Goal: Navigation & Orientation: Find specific page/section

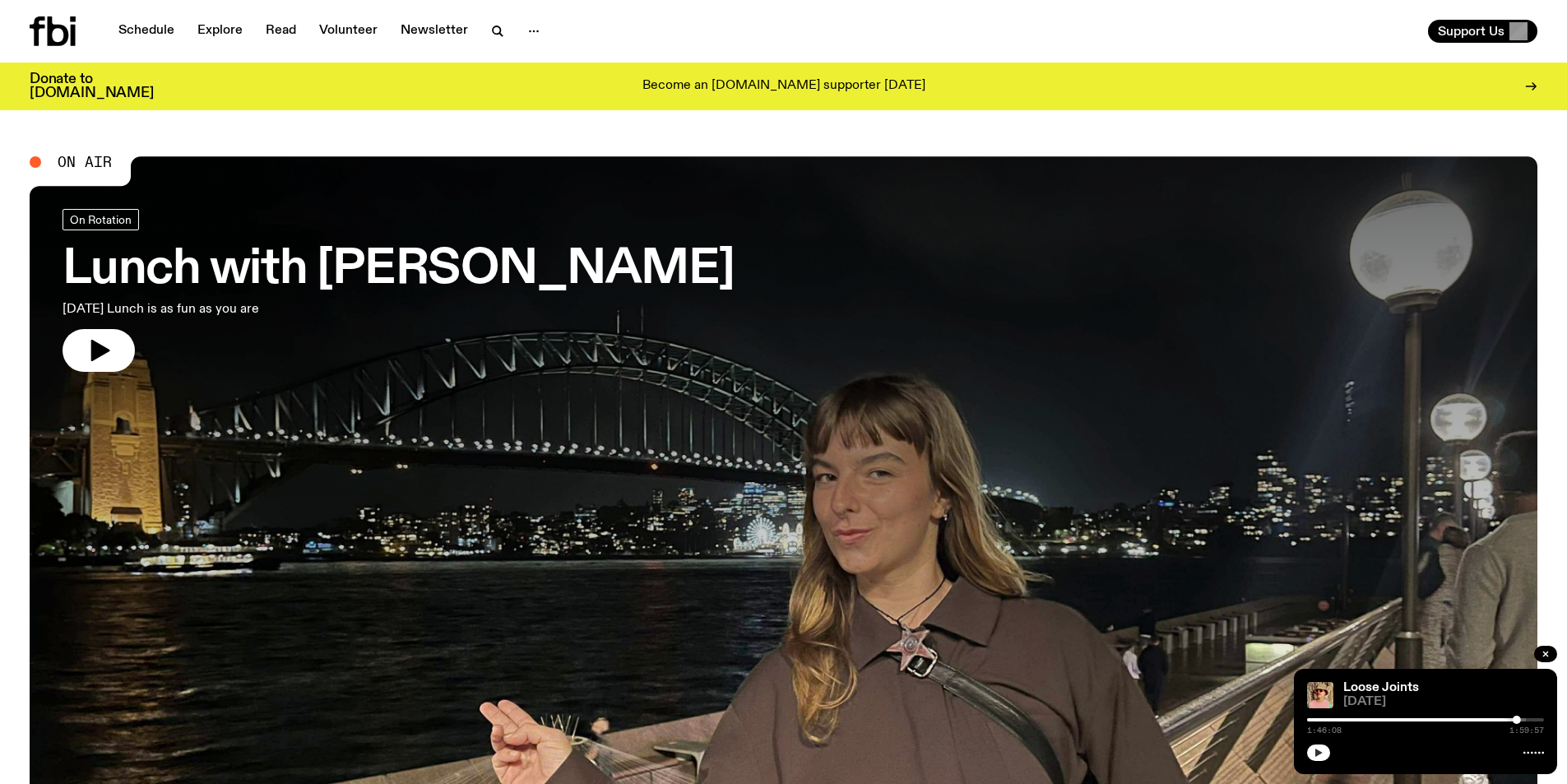
click at [1319, 748] on icon "button" at bounding box center [1319, 752] width 10 height 10
click at [144, 34] on link "Schedule" at bounding box center [146, 31] width 76 height 23
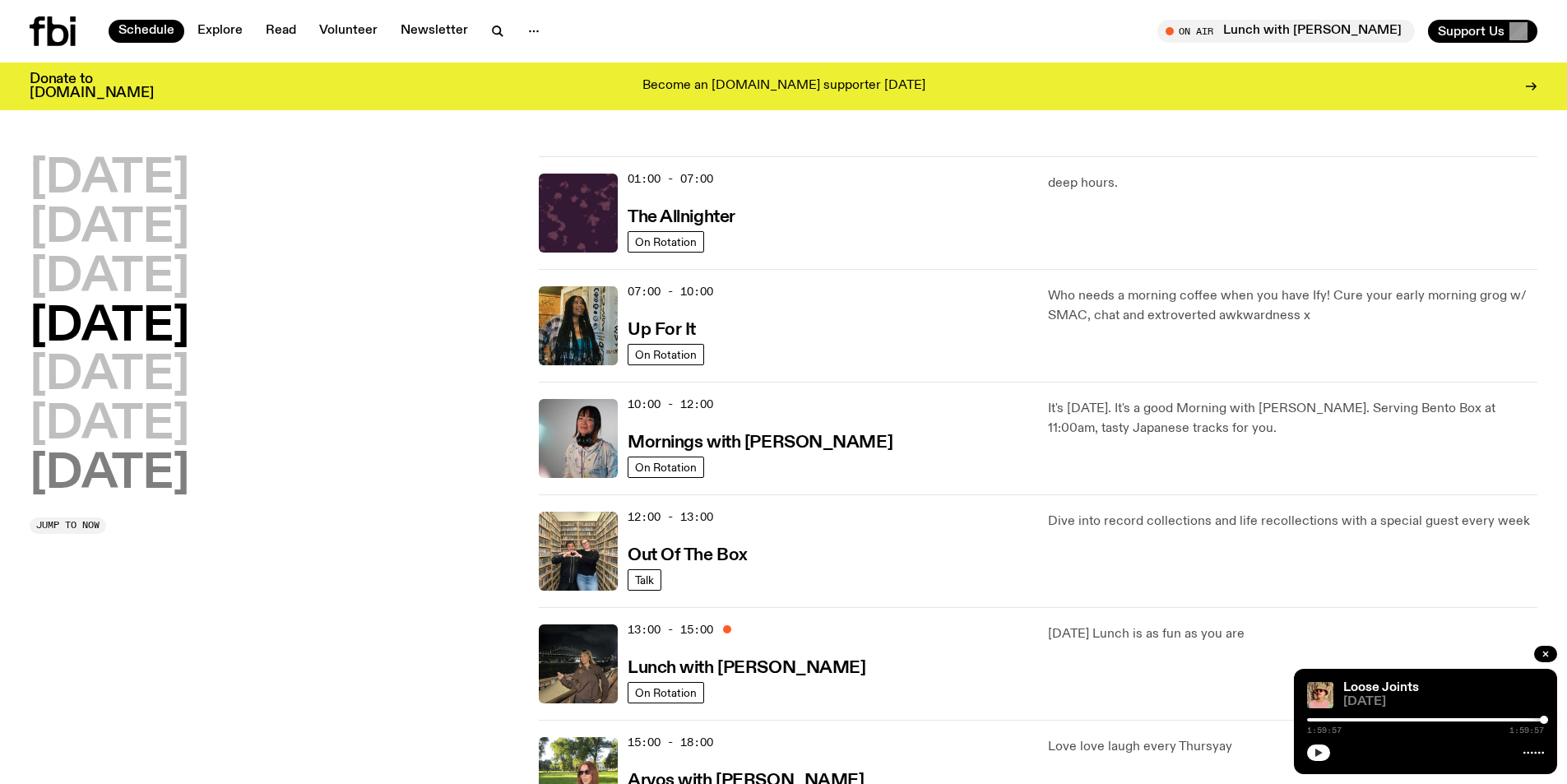
click at [136, 463] on h2 "[DATE]" at bounding box center [109, 474] width 159 height 46
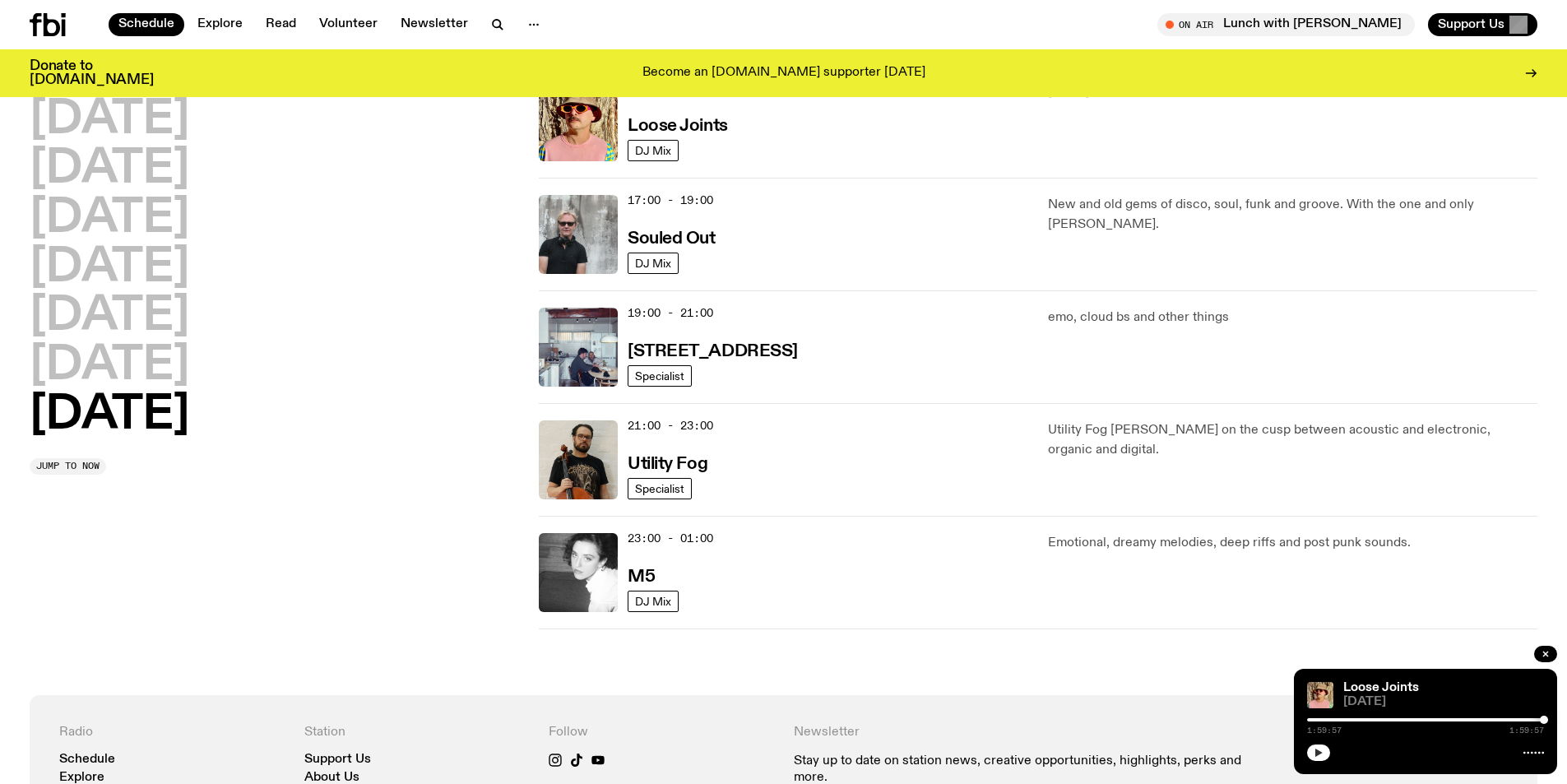
scroll to position [733, 0]
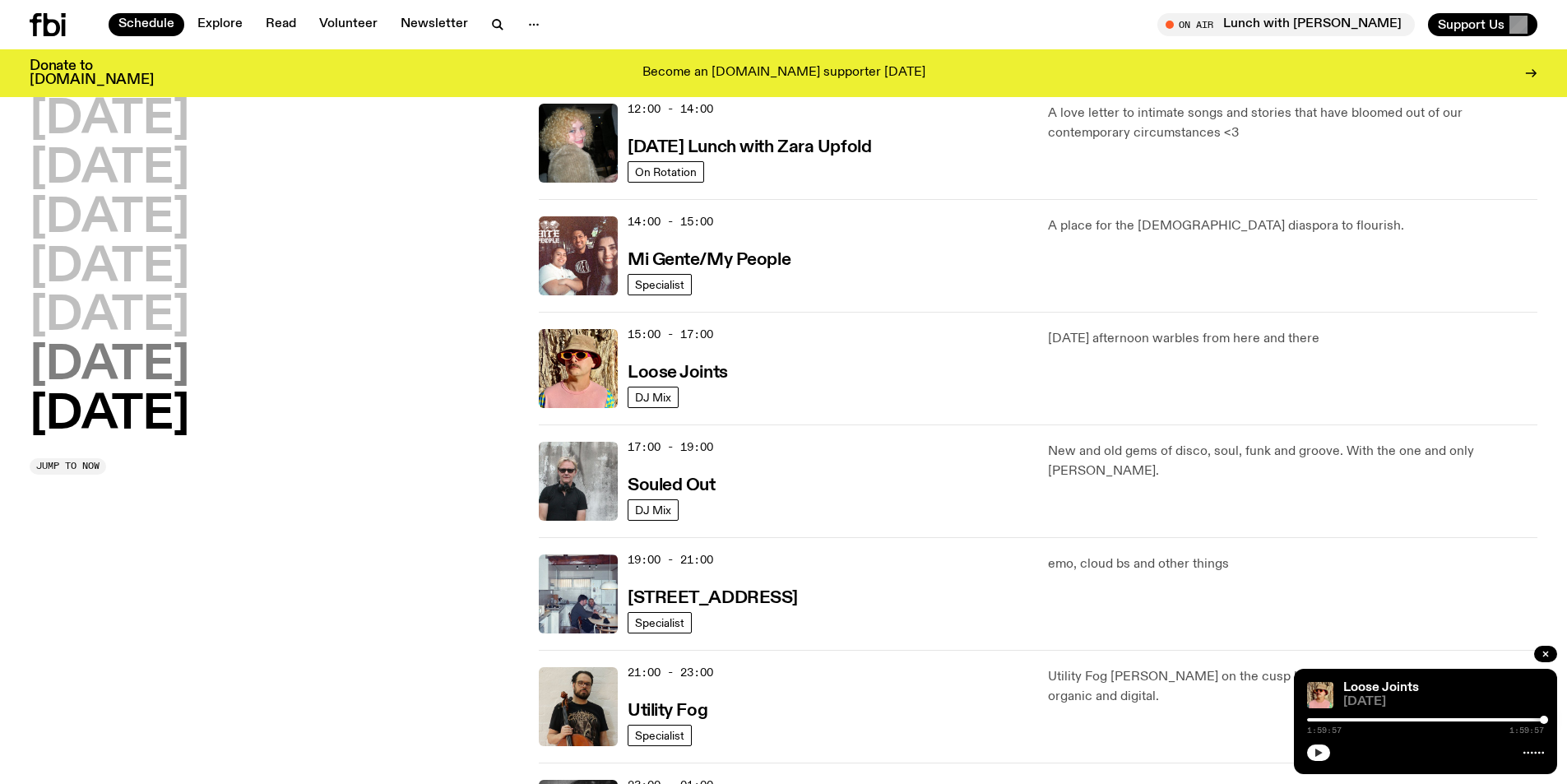
click at [155, 383] on h2 "[DATE]" at bounding box center [109, 365] width 159 height 46
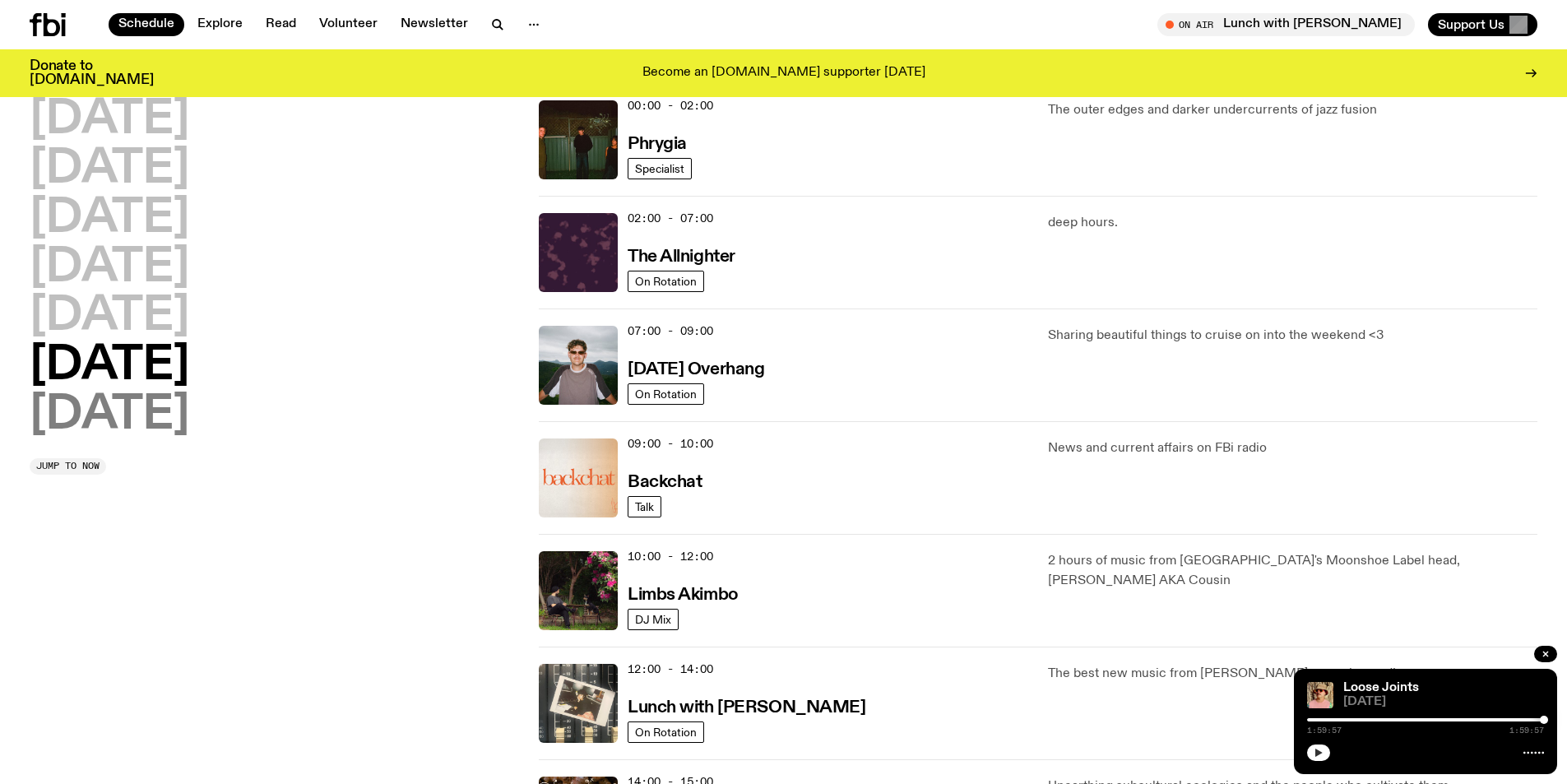
scroll to position [46, 0]
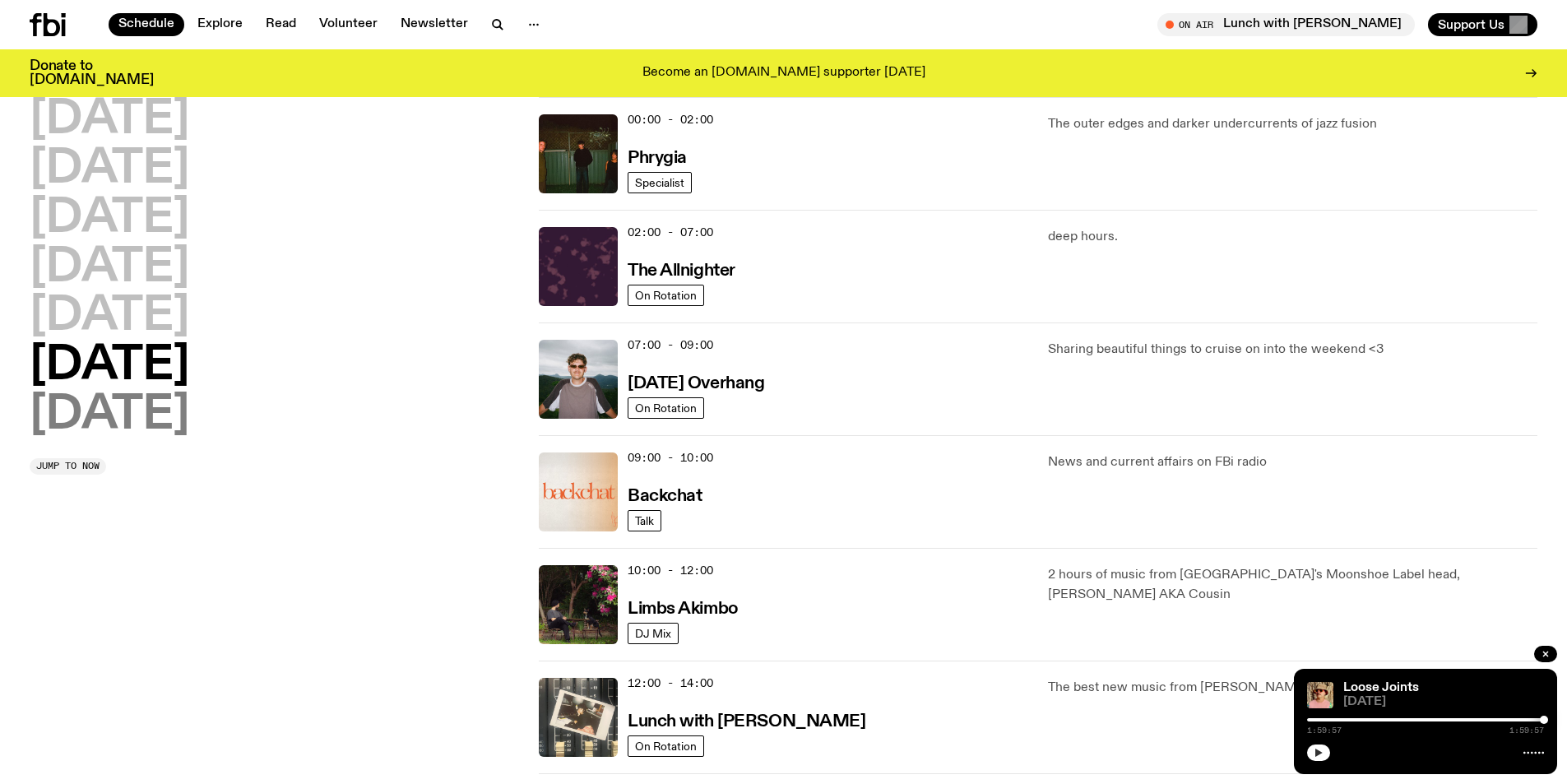
click at [147, 421] on h2 "[DATE]" at bounding box center [109, 415] width 159 height 46
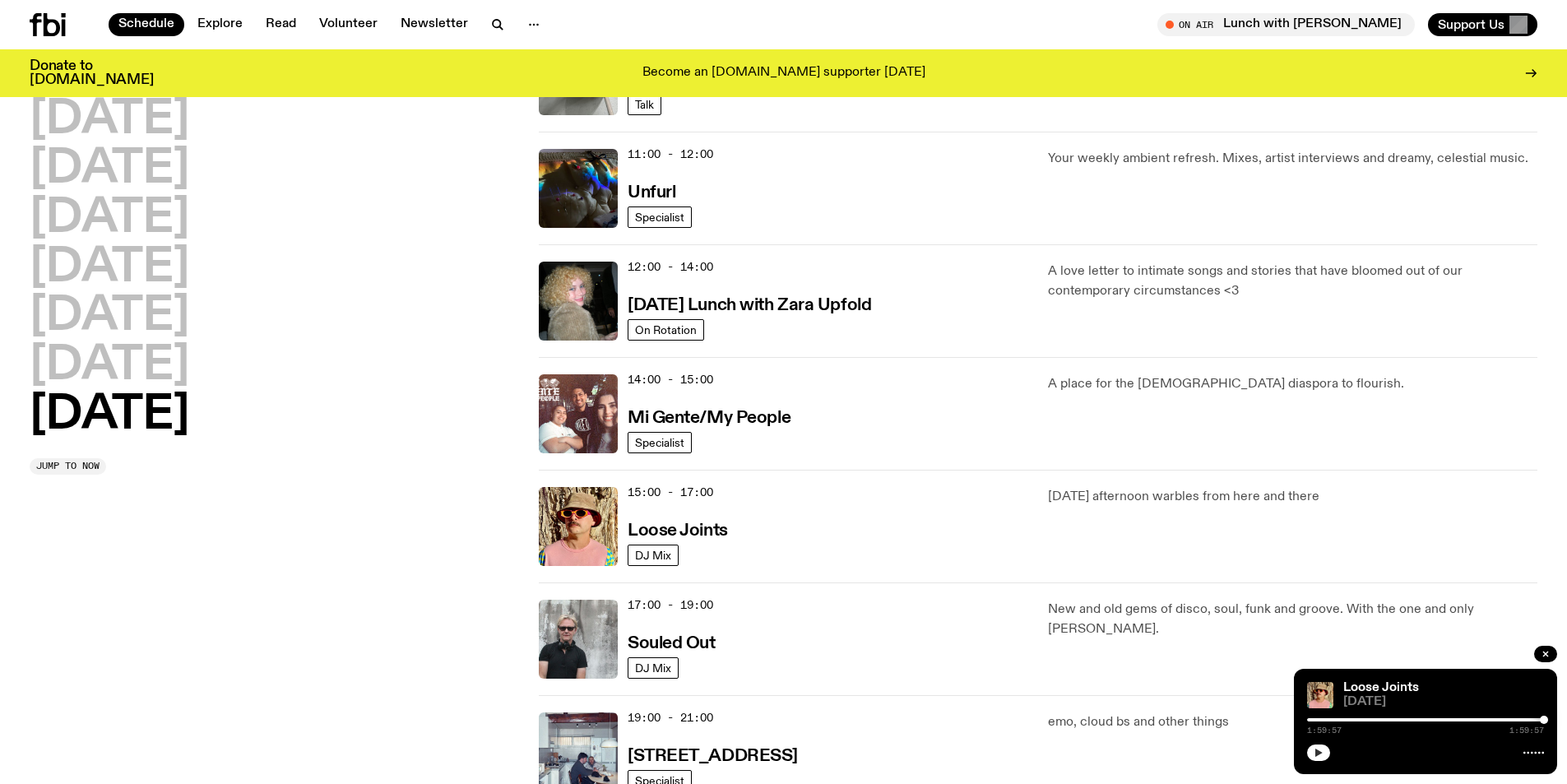
scroll to position [786, 0]
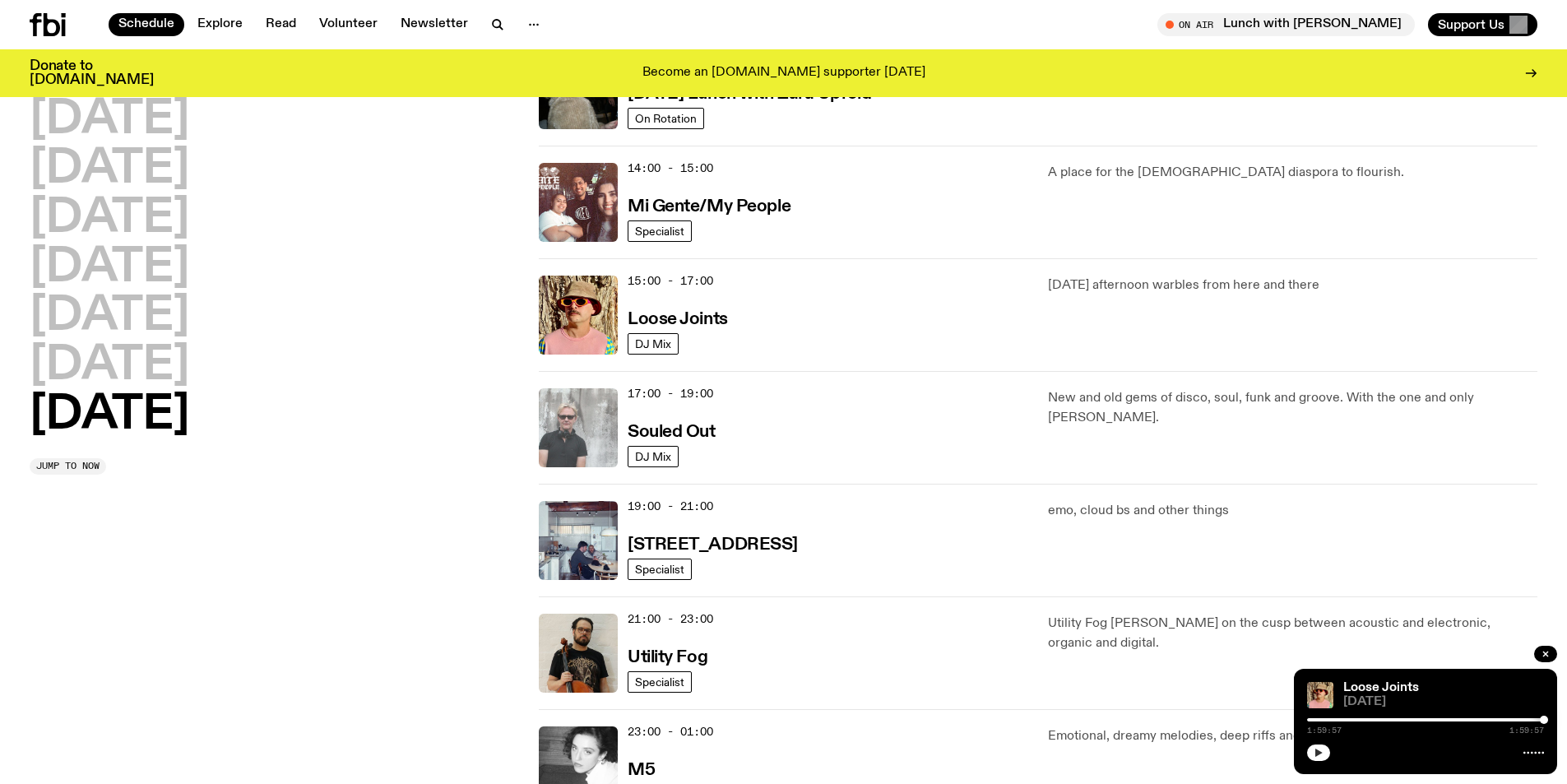
click at [577, 417] on img at bounding box center [578, 427] width 79 height 79
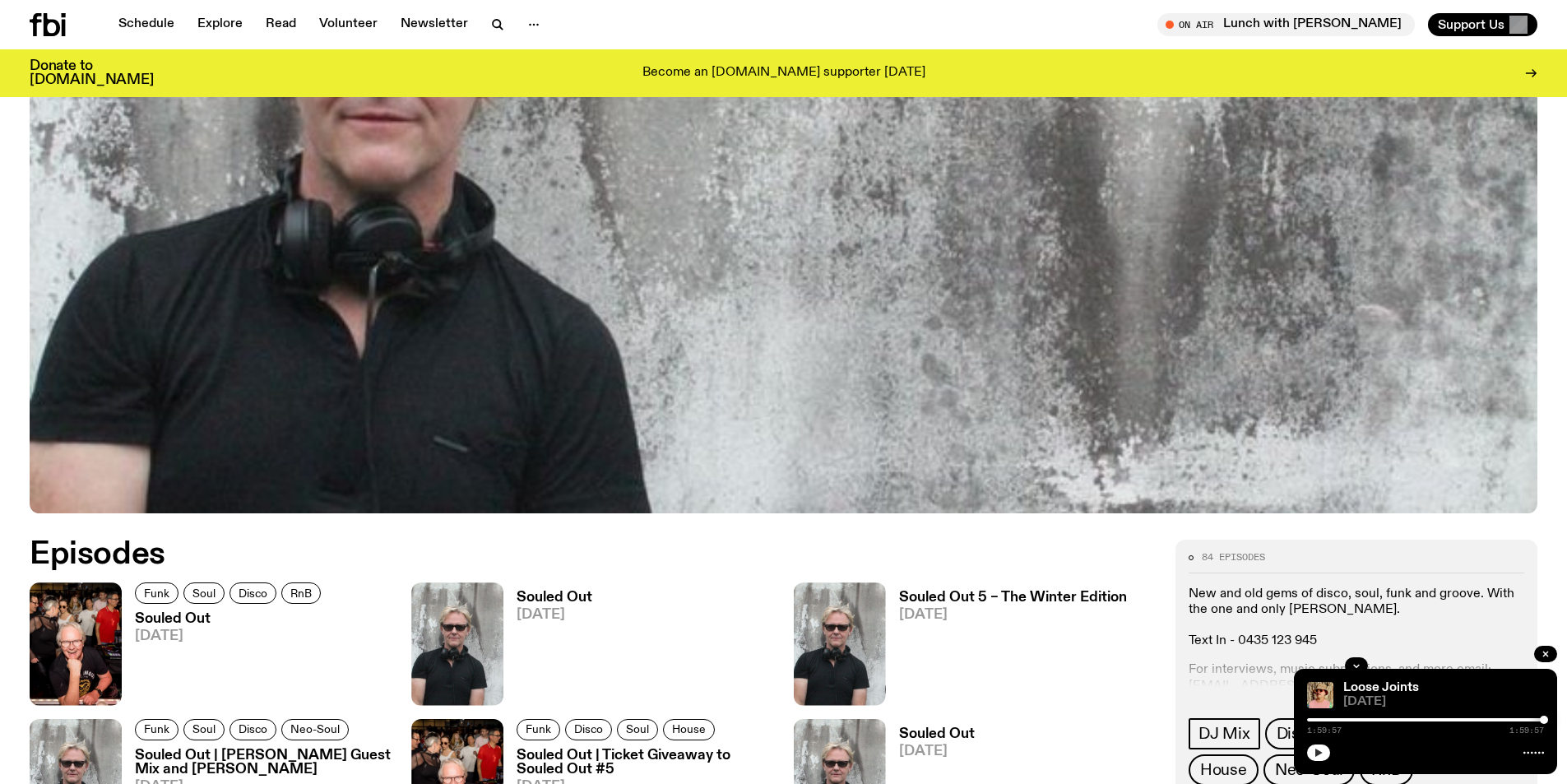
scroll to position [812, 0]
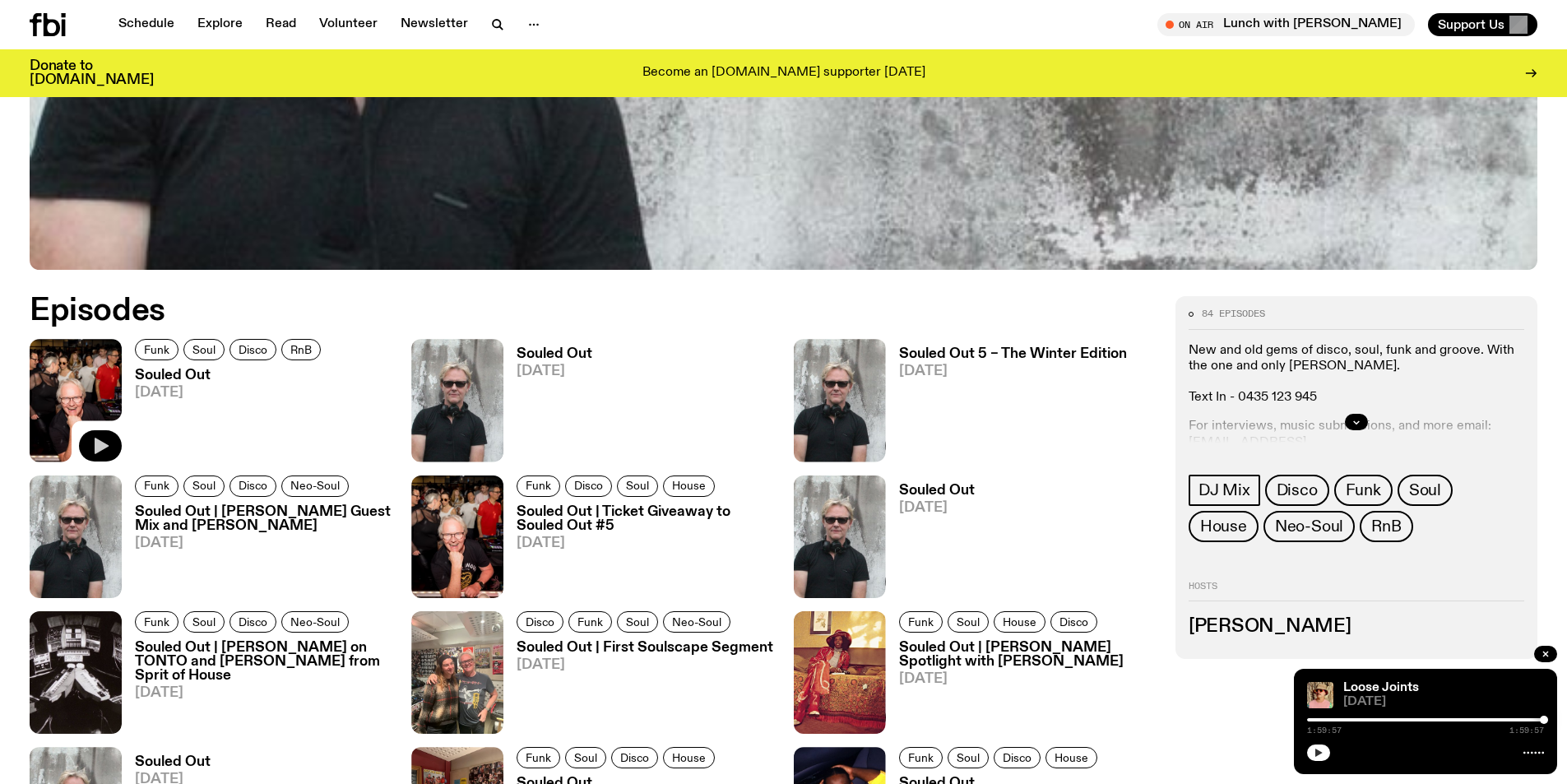
click at [99, 443] on icon "button" at bounding box center [101, 446] width 14 height 17
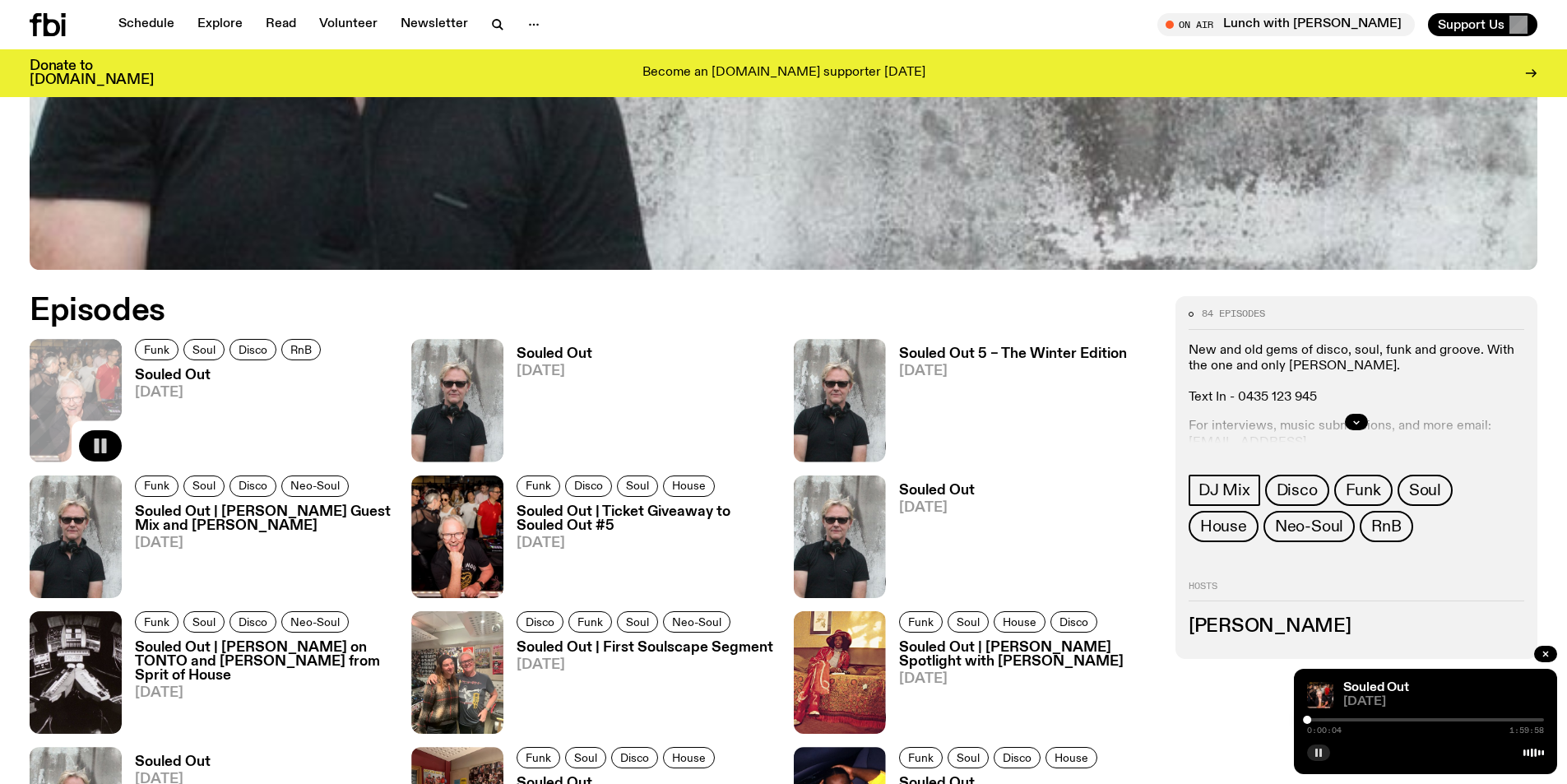
click at [1321, 752] on rect "button" at bounding box center [1321, 752] width 3 height 8
